Goal: Task Accomplishment & Management: Manage account settings

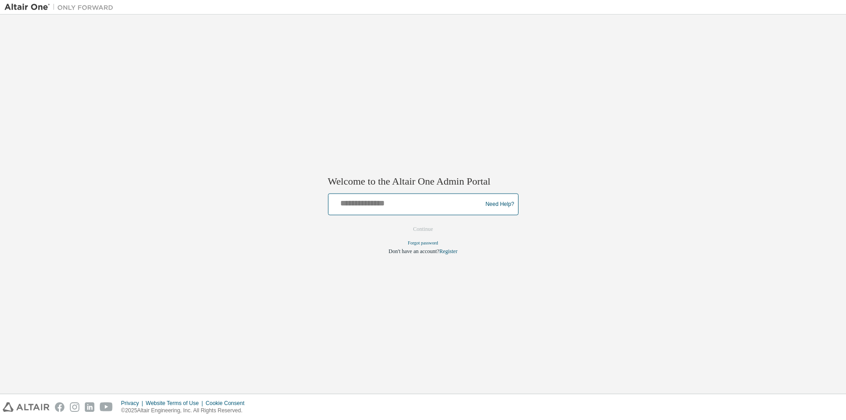
click at [364, 205] on input "text" at bounding box center [406, 202] width 149 height 13
type input "**********"
click at [425, 229] on button "Continue" at bounding box center [422, 230] width 39 height 14
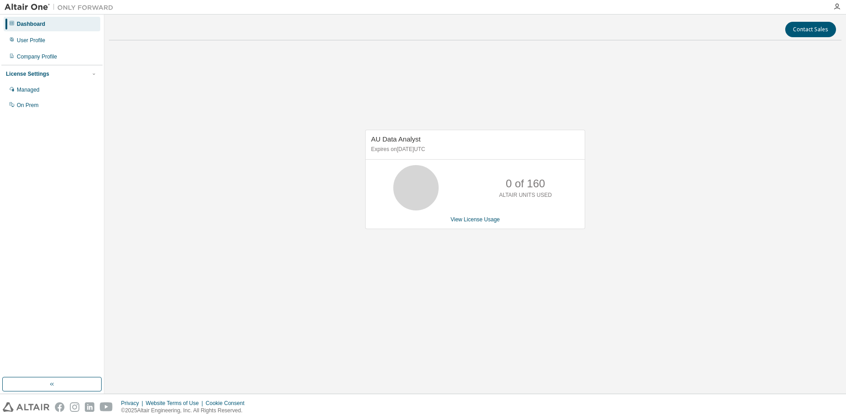
click at [315, 170] on div "AU Data Analyst Expires on [DATE] UTC 0 of 160 ALTAIR UNITS USED View License U…" at bounding box center [475, 184] width 732 height 273
click at [37, 87] on div "Managed" at bounding box center [28, 89] width 23 height 7
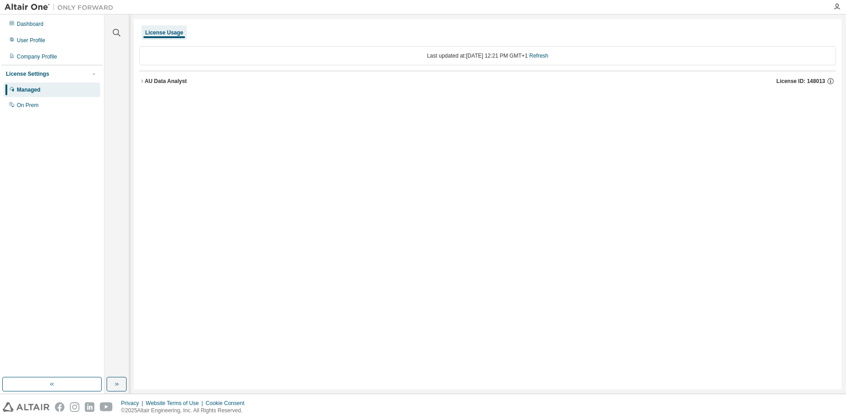
click at [140, 78] on button "AU Data Analyst License ID: 148013" at bounding box center [487, 81] width 696 height 20
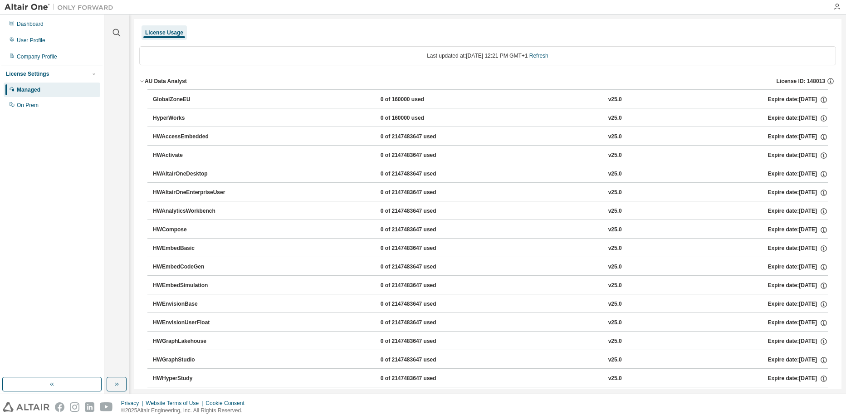
click at [139, 79] on icon "button" at bounding box center [141, 80] width 5 height 5
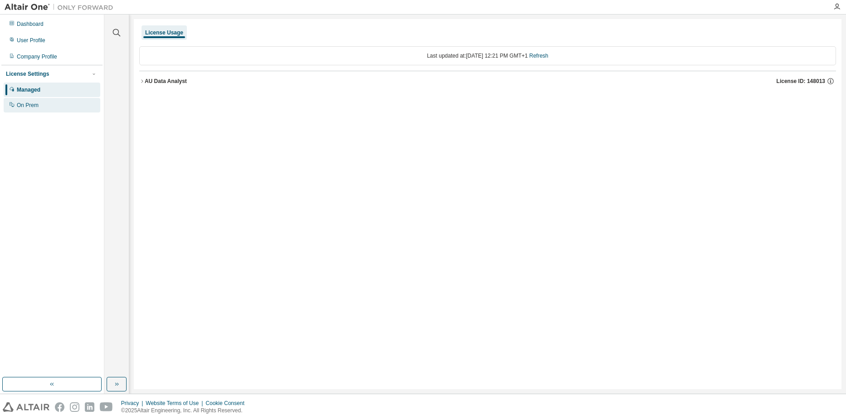
click at [29, 105] on div "On Prem" at bounding box center [28, 105] width 22 height 7
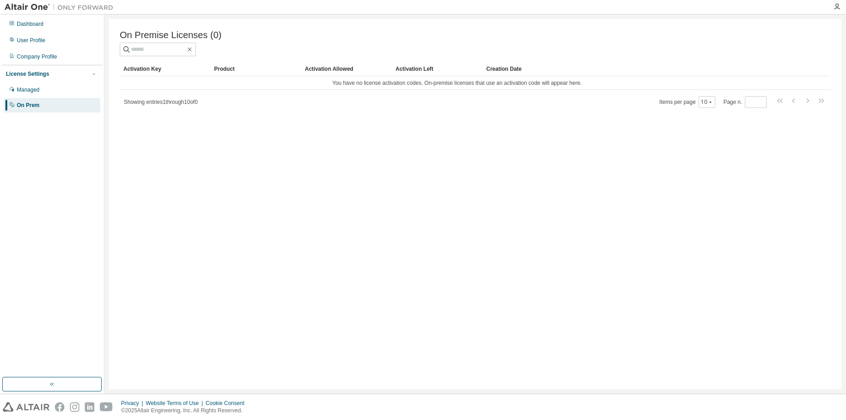
click at [165, 103] on span "Showing entries 1 through 10 of 0" at bounding box center [161, 102] width 74 height 6
click at [32, 53] on div "Company Profile" at bounding box center [52, 56] width 97 height 15
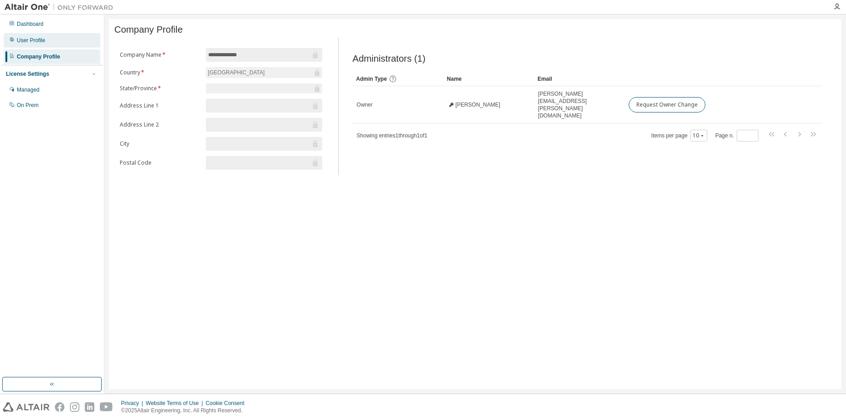
click at [27, 39] on div "User Profile" at bounding box center [31, 40] width 29 height 7
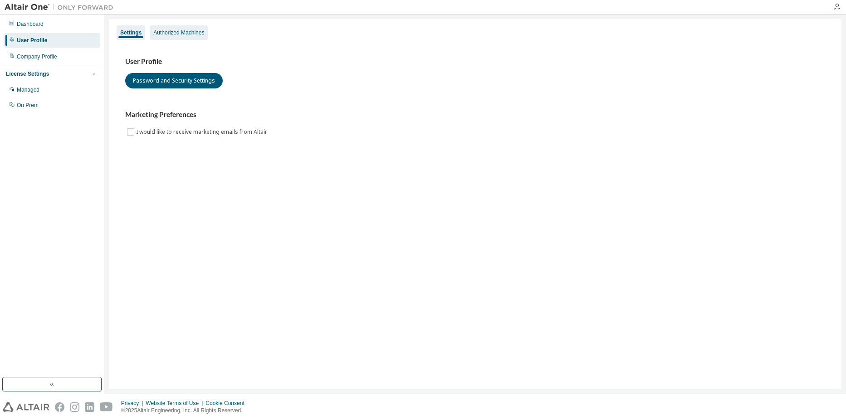
click at [159, 34] on div "Authorized Machines" at bounding box center [178, 32] width 51 height 7
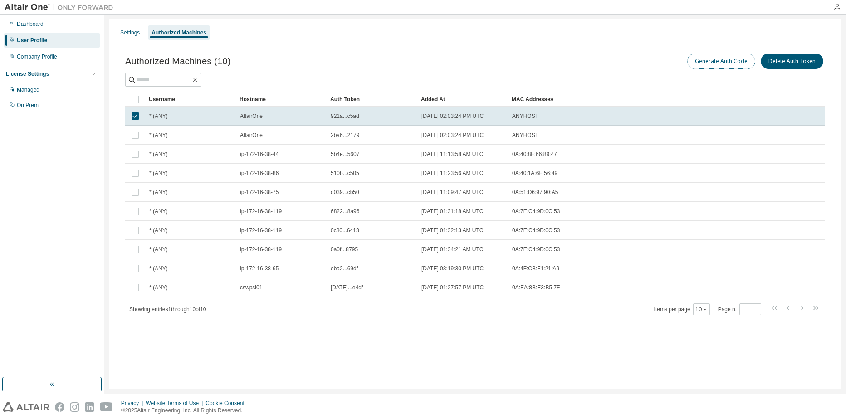
click at [719, 63] on button "Generate Auth Code" at bounding box center [721, 60] width 68 height 15
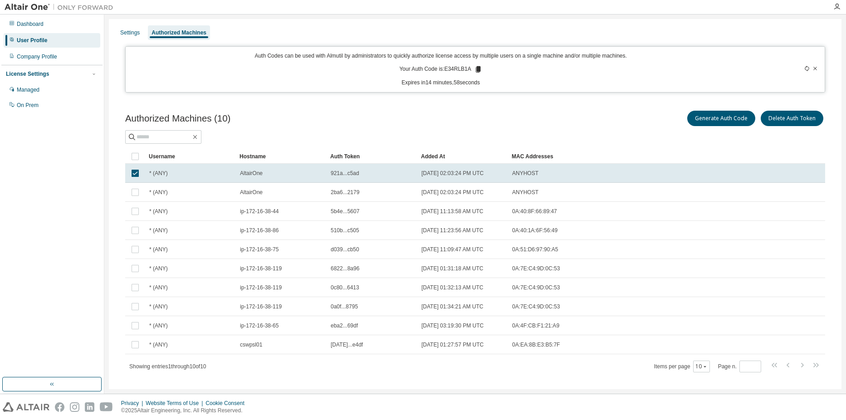
click at [474, 67] on icon at bounding box center [478, 69] width 8 height 8
